Goal: Task Accomplishment & Management: Use online tool/utility

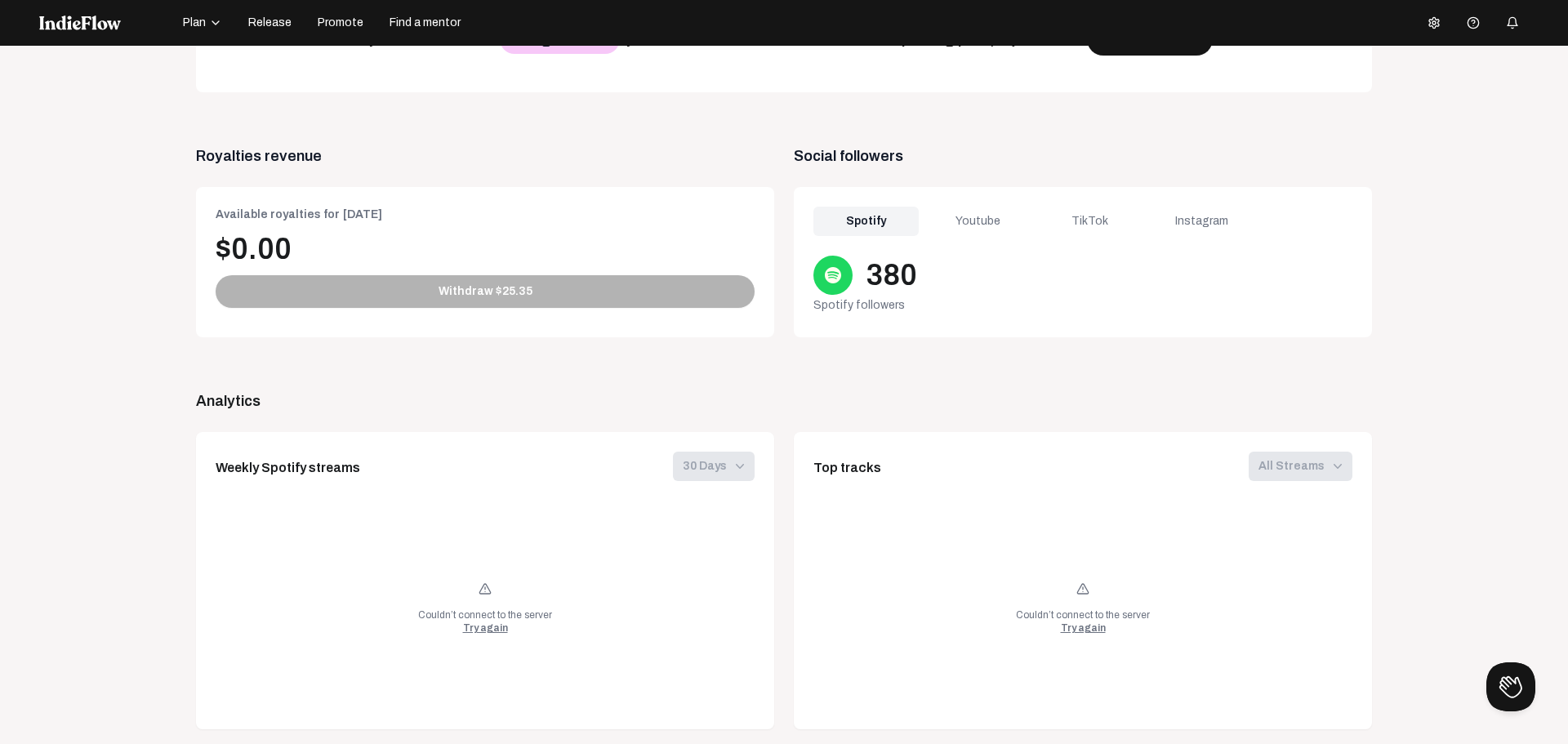
scroll to position [581, 0]
click at [984, 221] on div "Youtube" at bounding box center [978, 223] width 105 height 29
click at [1086, 221] on div "TikTok" at bounding box center [1090, 223] width 105 height 29
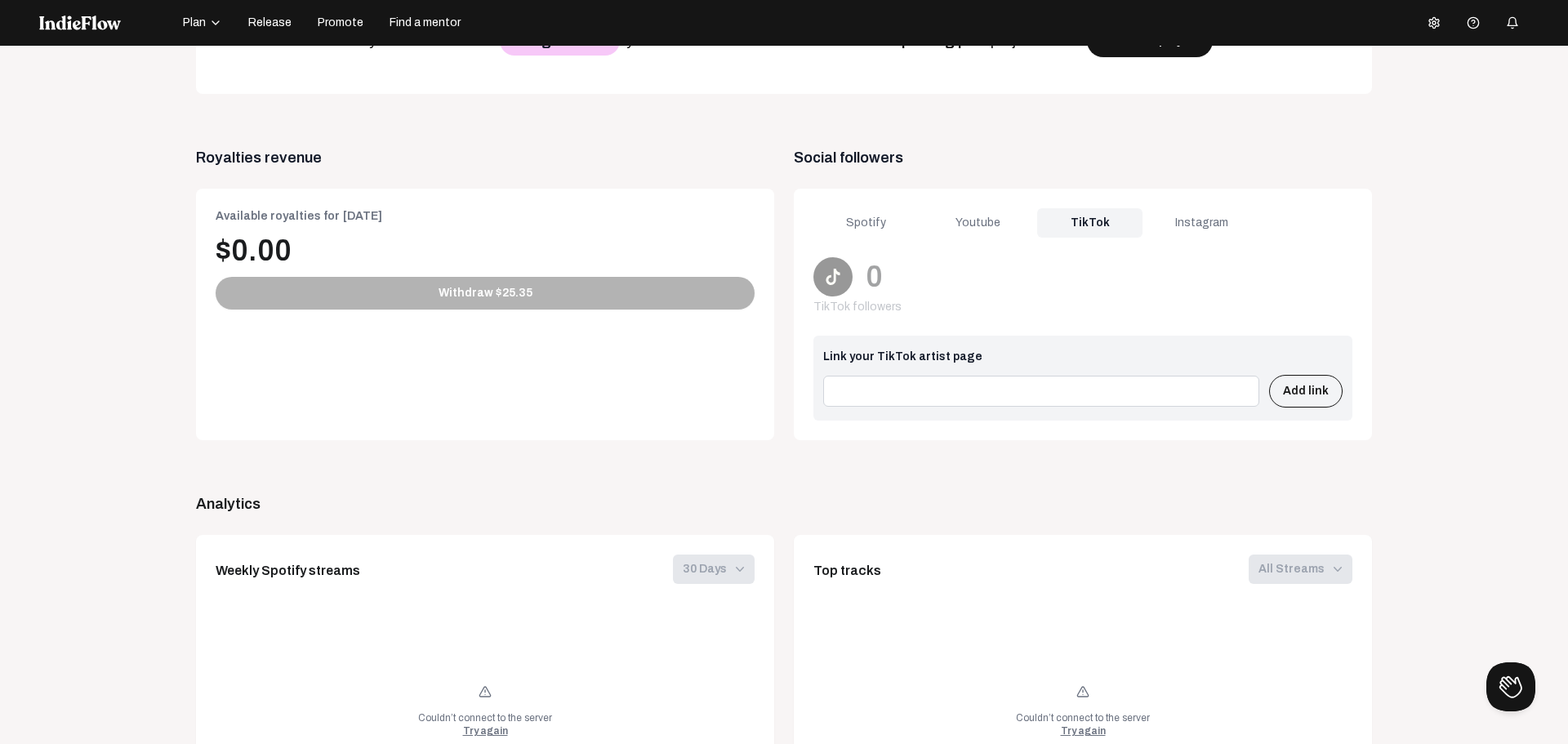
click at [1182, 216] on div "Instagram" at bounding box center [1202, 223] width 105 height 29
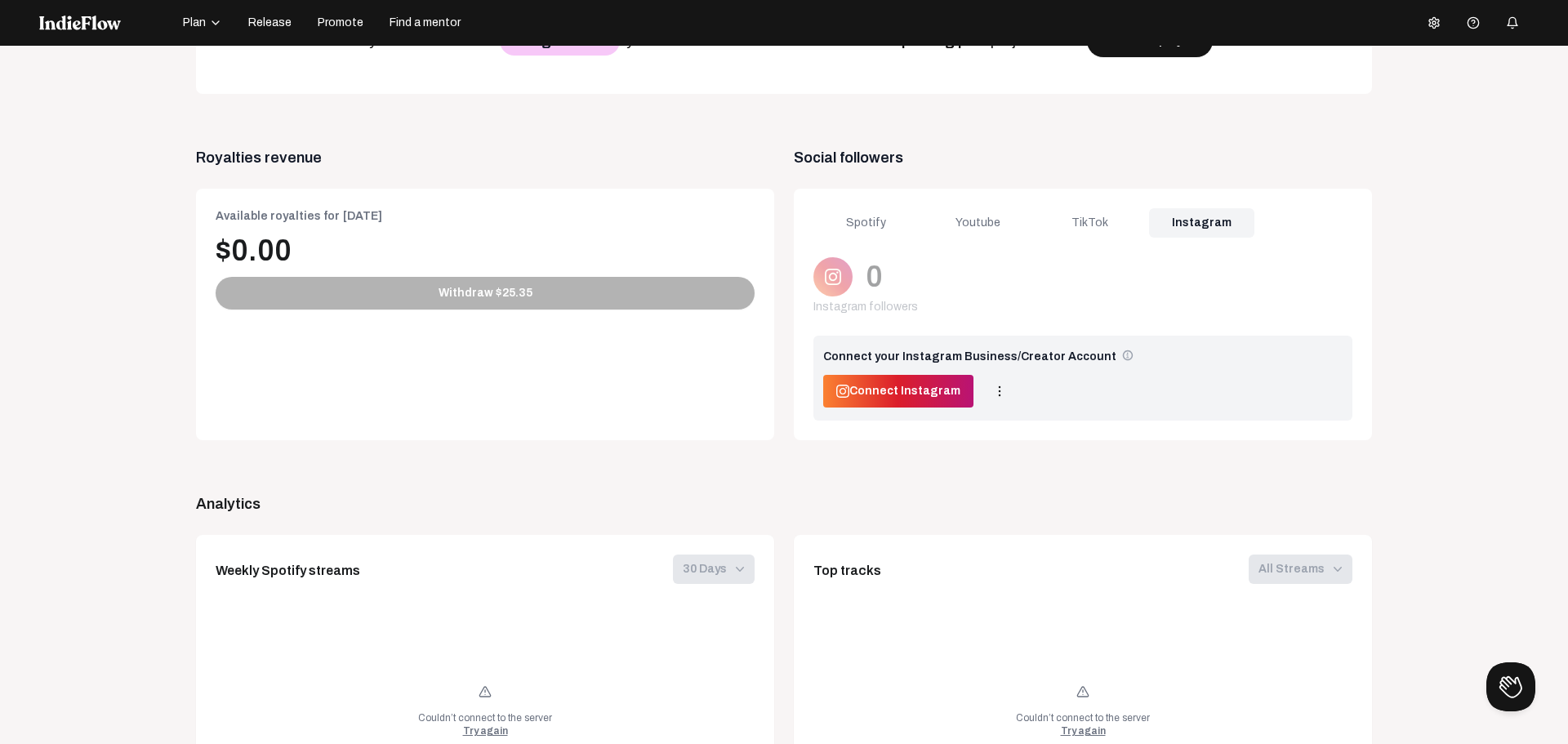
click at [845, 219] on div "Spotify" at bounding box center [866, 223] width 105 height 29
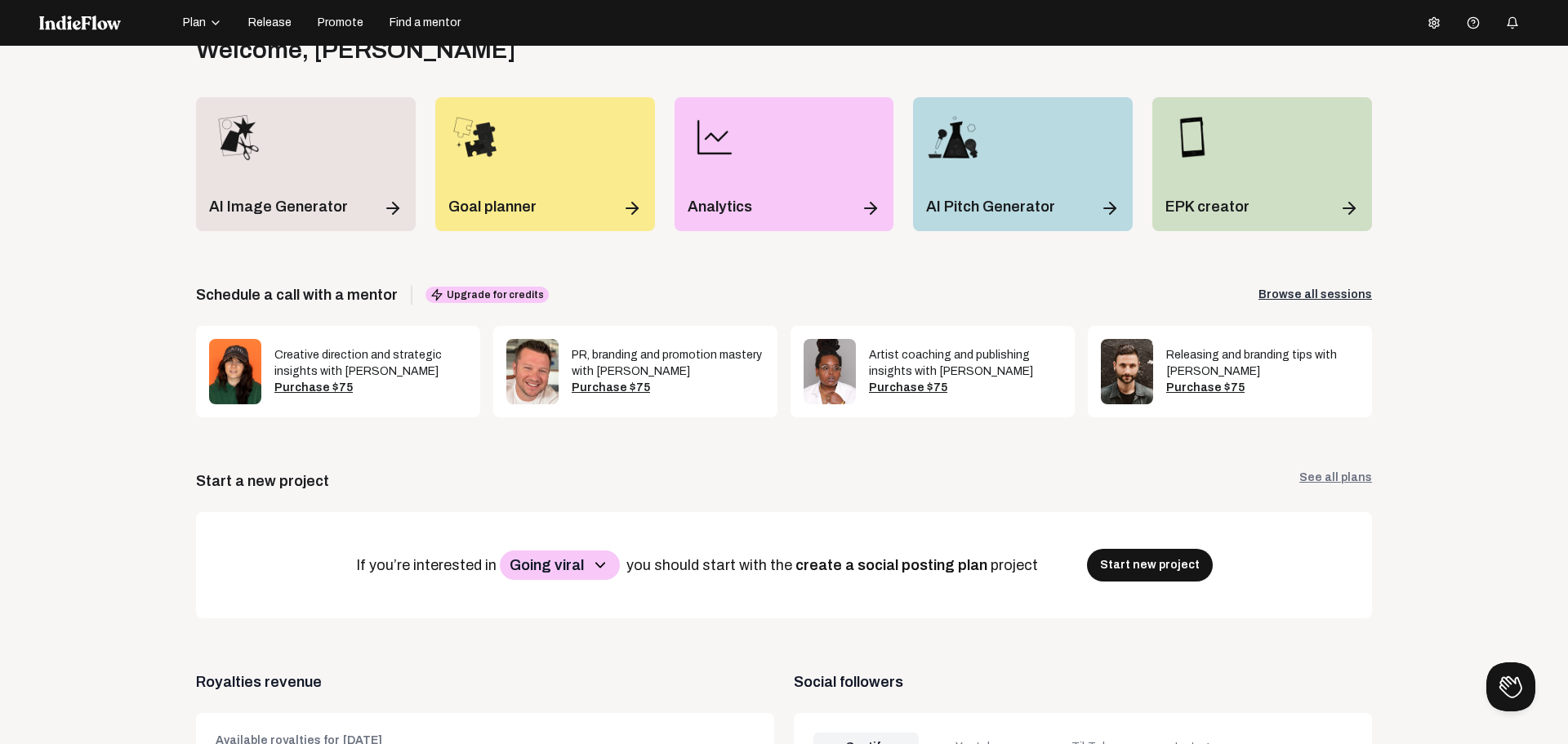
scroll to position [0, 0]
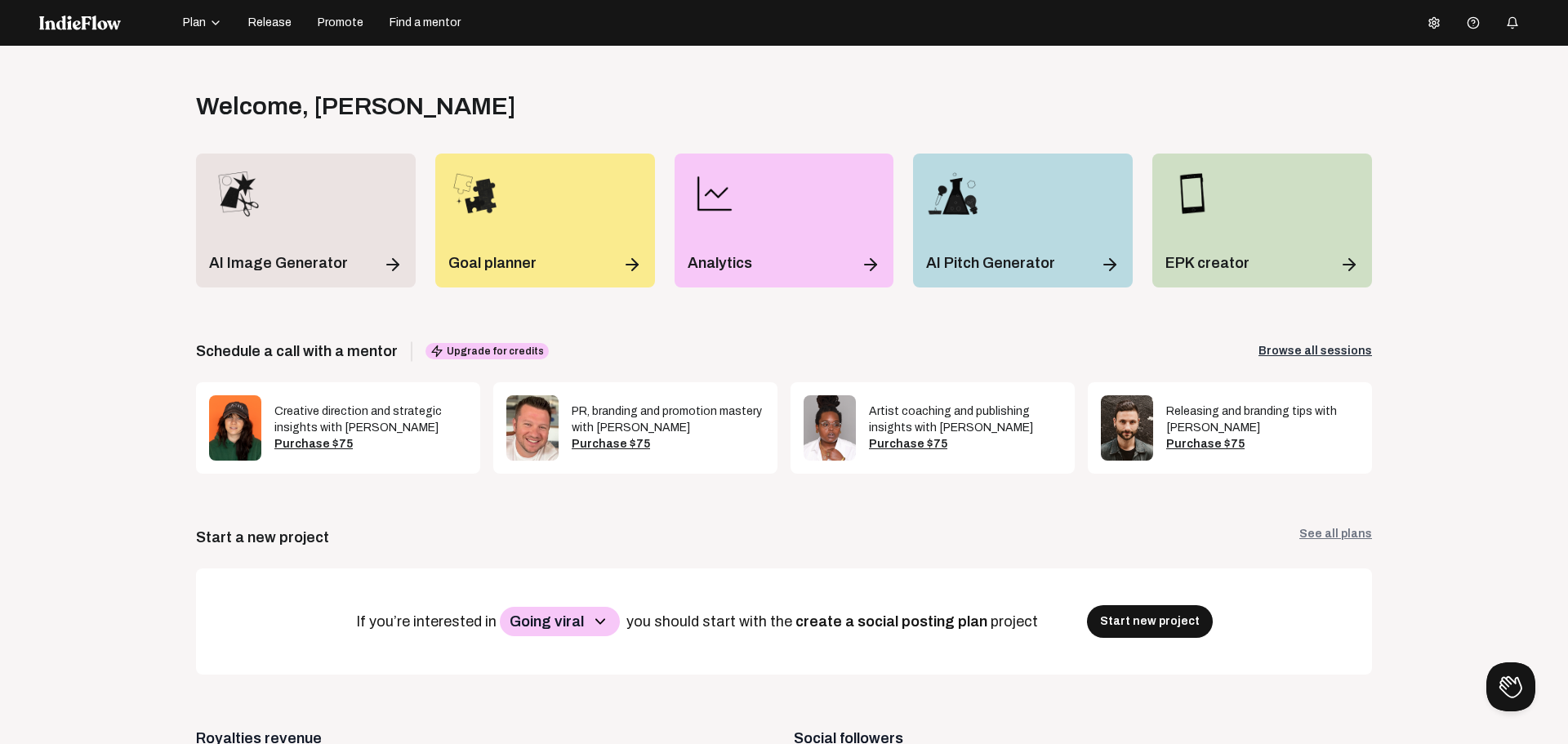
click at [199, 19] on span "Plan" at bounding box center [194, 23] width 23 height 17
click at [285, 19] on span "Release" at bounding box center [270, 23] width 43 height 17
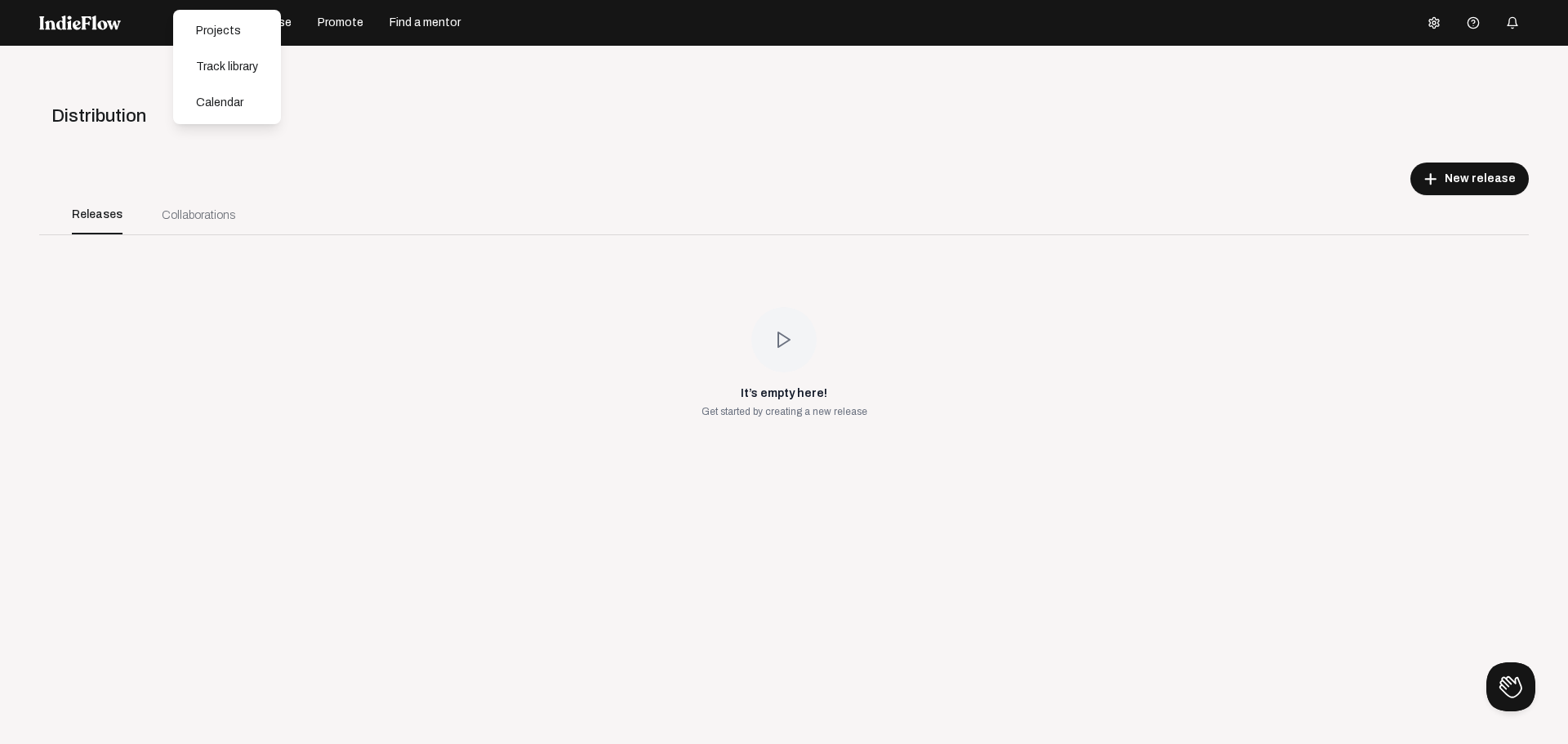
click at [213, 219] on div "Collaborations" at bounding box center [199, 215] width 73 height 18
